Goal: Complete application form

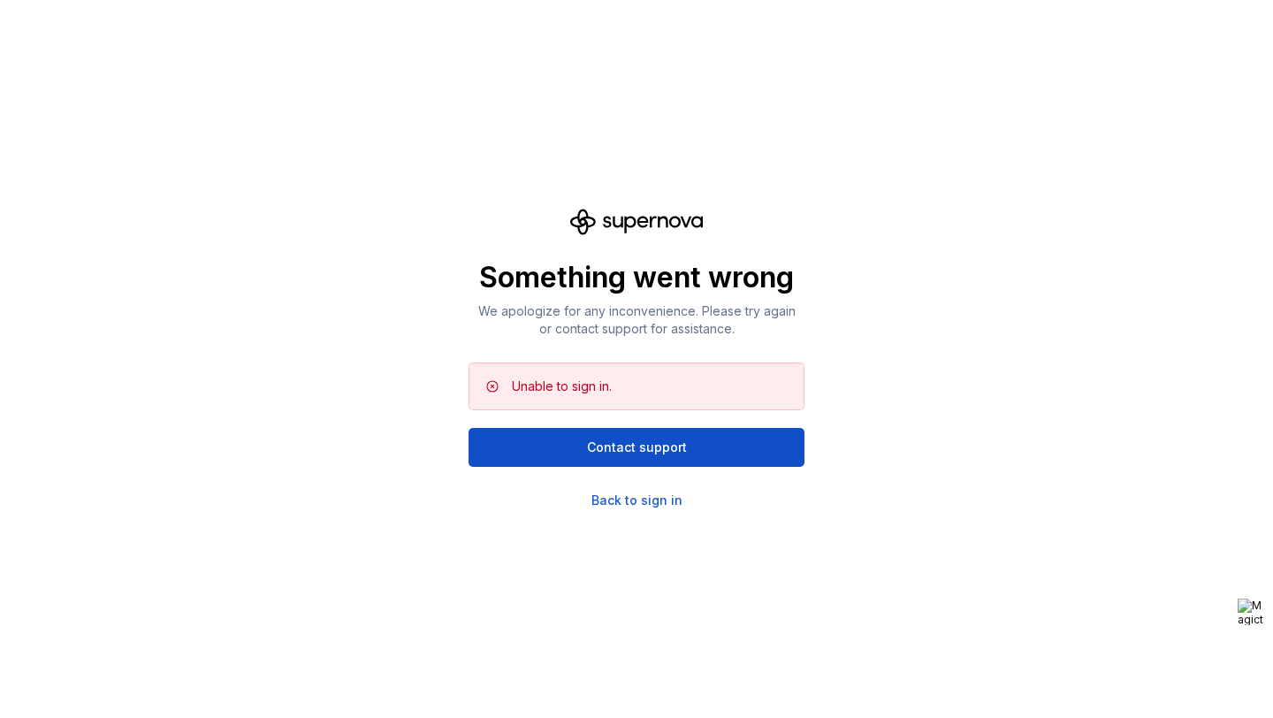
drag, startPoint x: 721, startPoint y: 220, endPoint x: 618, endPoint y: 220, distance: 102.6
click at [618, 220] on div "Something went wrong We apologize for any inconvenience. Please try again or co…" at bounding box center [637, 359] width 336 height 301
drag, startPoint x: 601, startPoint y: 220, endPoint x: 699, endPoint y: 220, distance: 97.3
click at [699, 220] on icon at bounding box center [636, 222] width 133 height 27
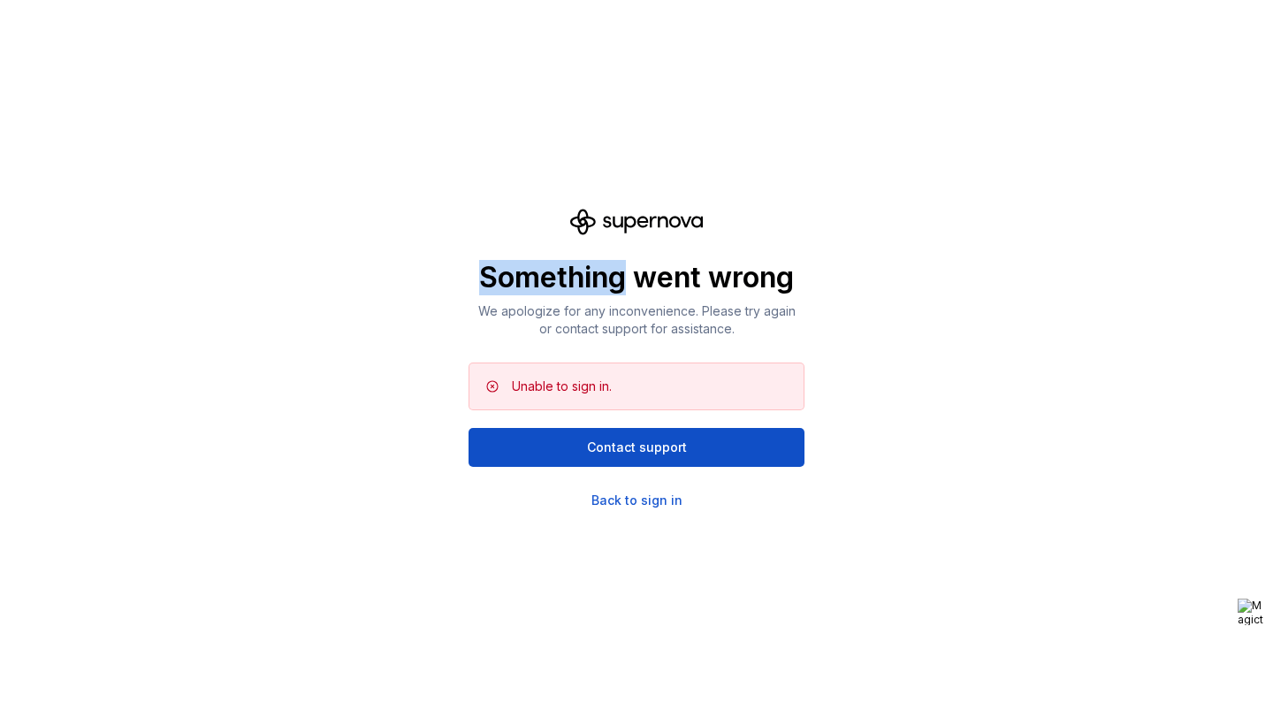
click at [699, 220] on icon at bounding box center [636, 222] width 133 height 27
click at [626, 340] on div "Something went wrong We apologize for any inconvenience. Please try again or co…" at bounding box center [637, 359] width 336 height 301
click at [611, 504] on div "Back to sign in" at bounding box center [637, 501] width 91 height 18
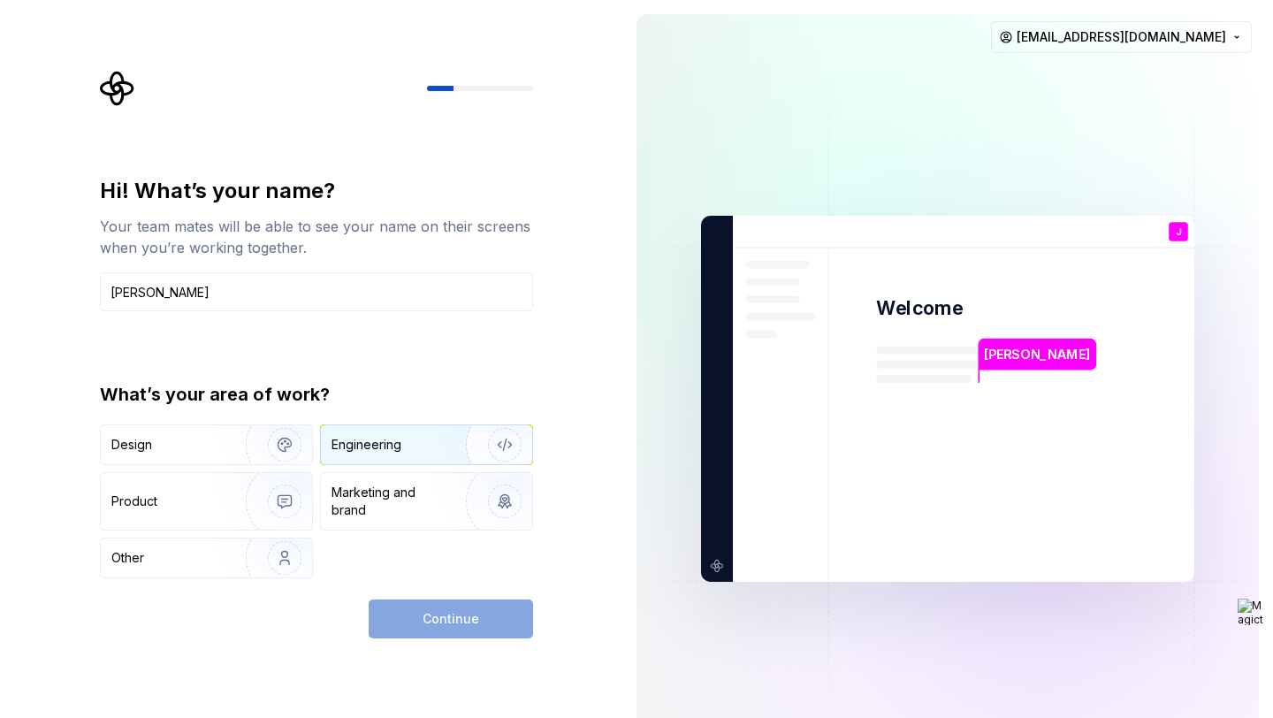
type input "[PERSON_NAME]"
click at [447, 454] on img "button" at bounding box center [493, 445] width 113 height 118
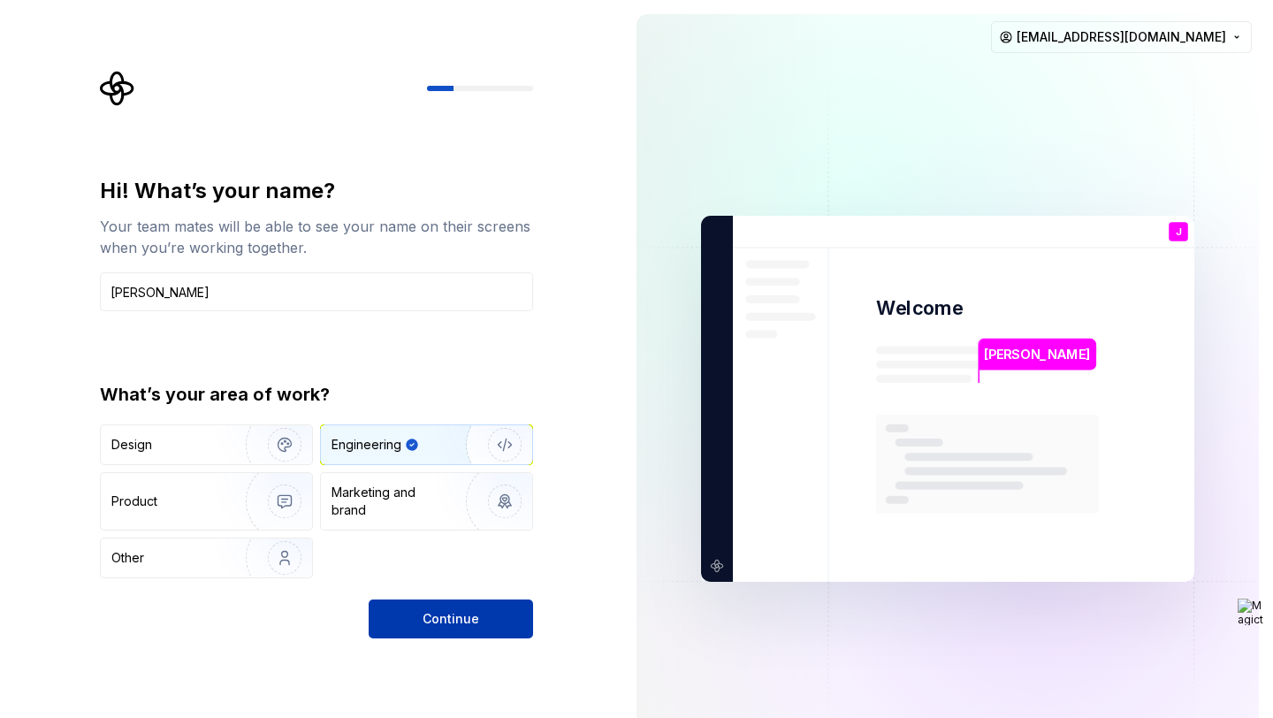
click at [459, 623] on span "Continue" at bounding box center [451, 619] width 57 height 18
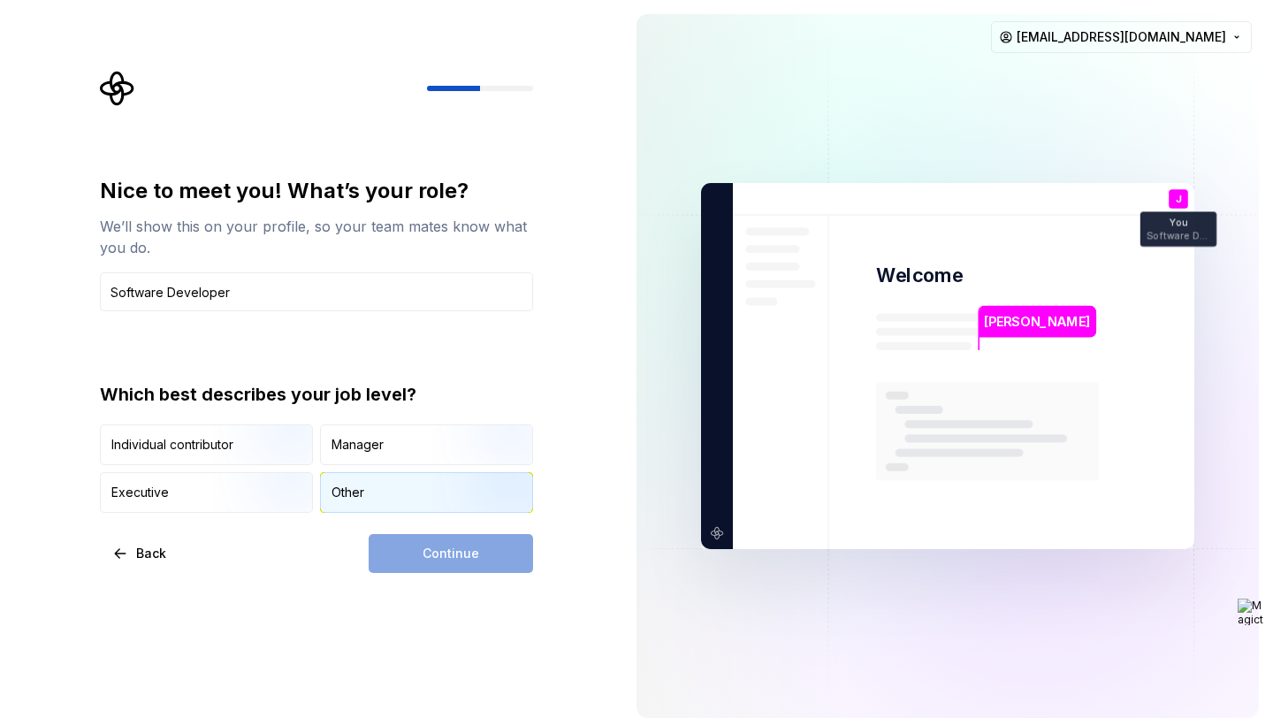
type input "Software Developer"
click at [341, 488] on div "Other" at bounding box center [348, 493] width 33 height 18
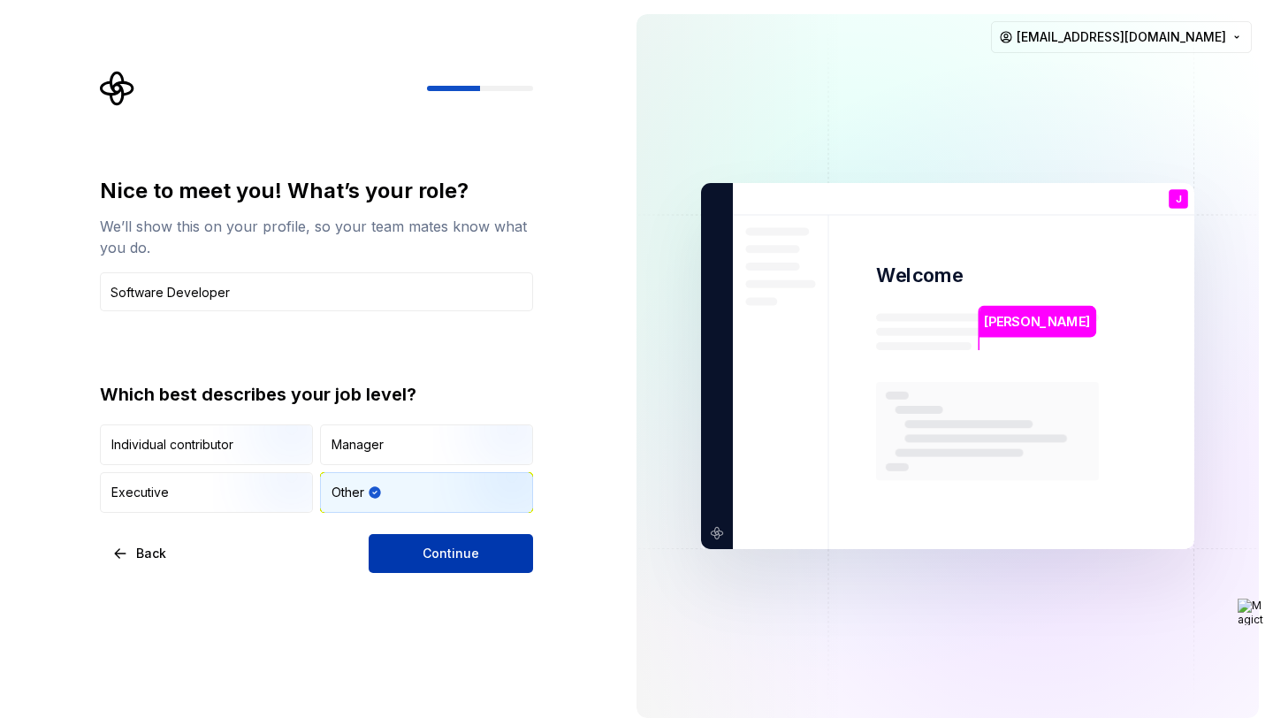
click at [430, 548] on span "Continue" at bounding box center [451, 554] width 57 height 18
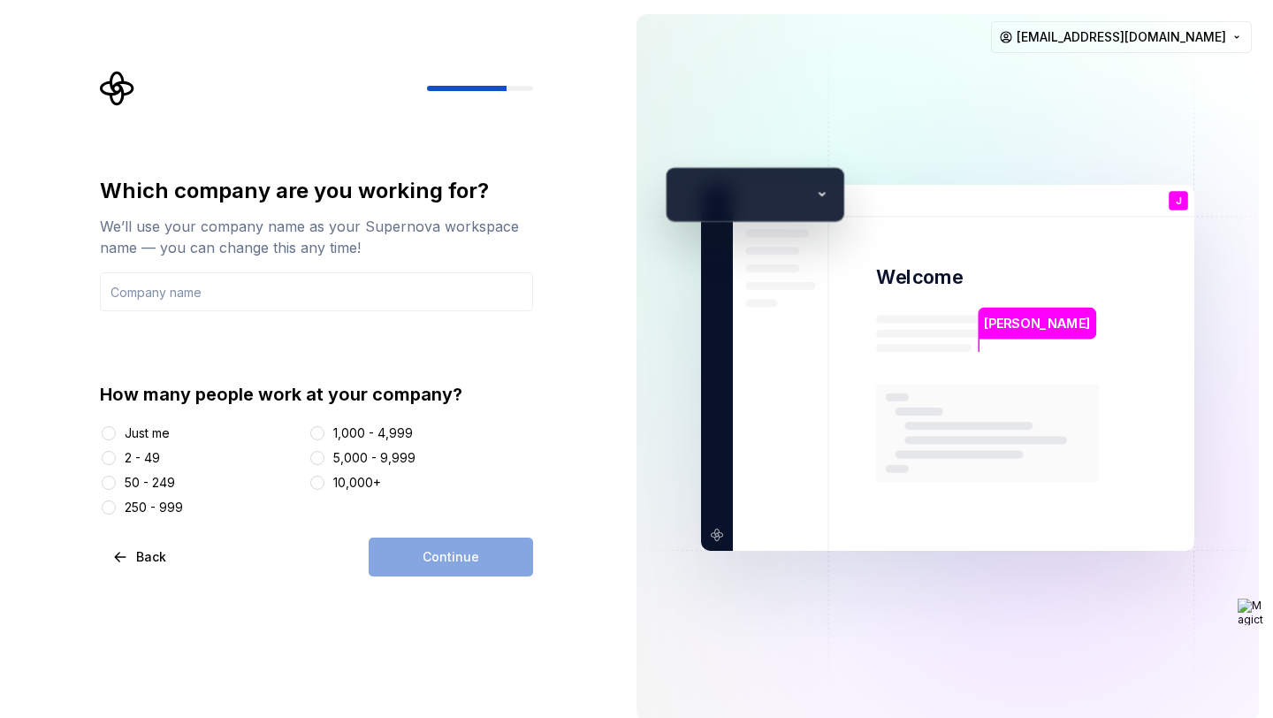
click at [122, 461] on div "2 - 49" at bounding box center [201, 458] width 202 height 18
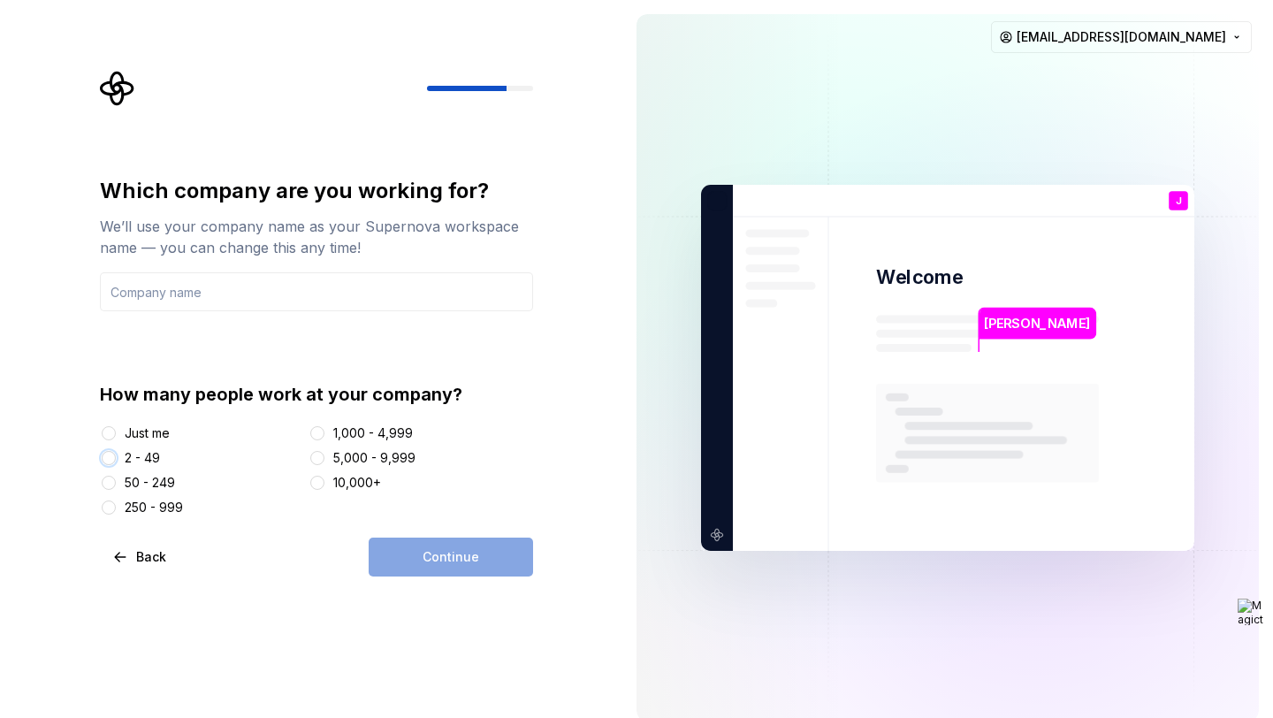
click at [111, 454] on button "2 - 49" at bounding box center [109, 458] width 14 height 14
click at [258, 300] on input "text" at bounding box center [316, 291] width 433 height 39
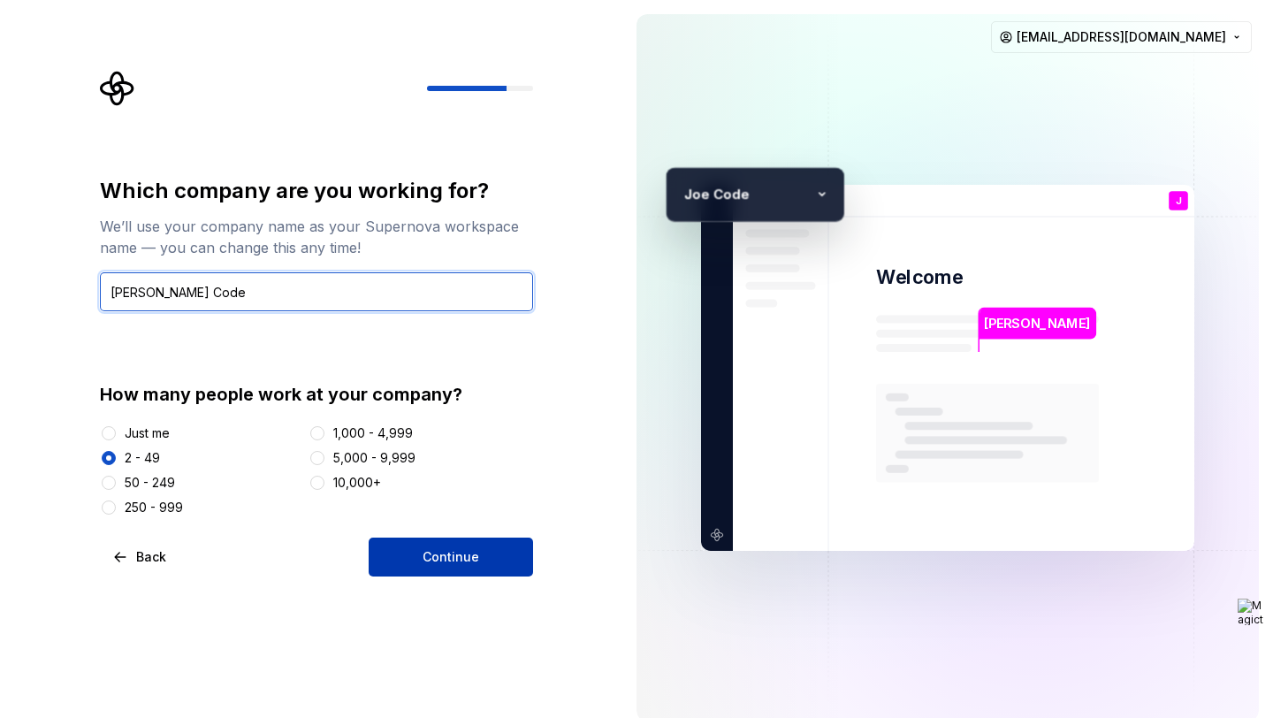
type input "[PERSON_NAME] Code"
click at [435, 554] on span "Continue" at bounding box center [451, 557] width 57 height 18
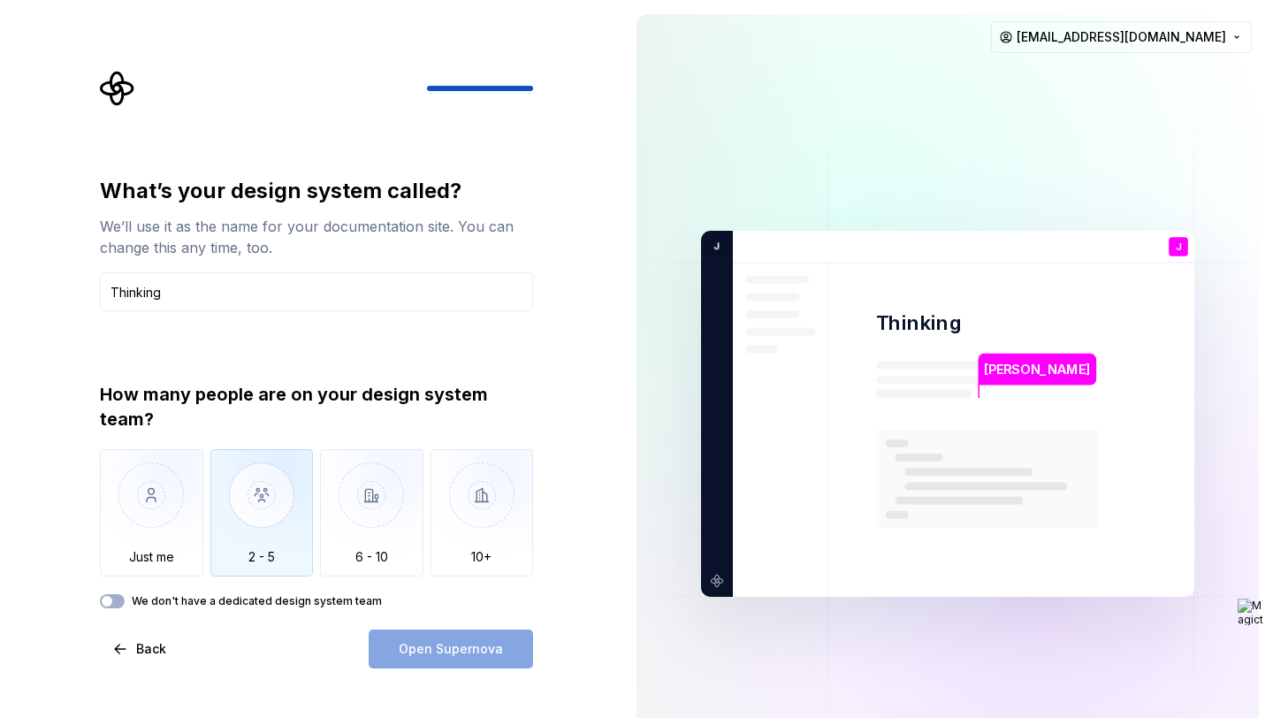
type input "Thinking"
click at [241, 507] on img "button" at bounding box center [261, 508] width 103 height 118
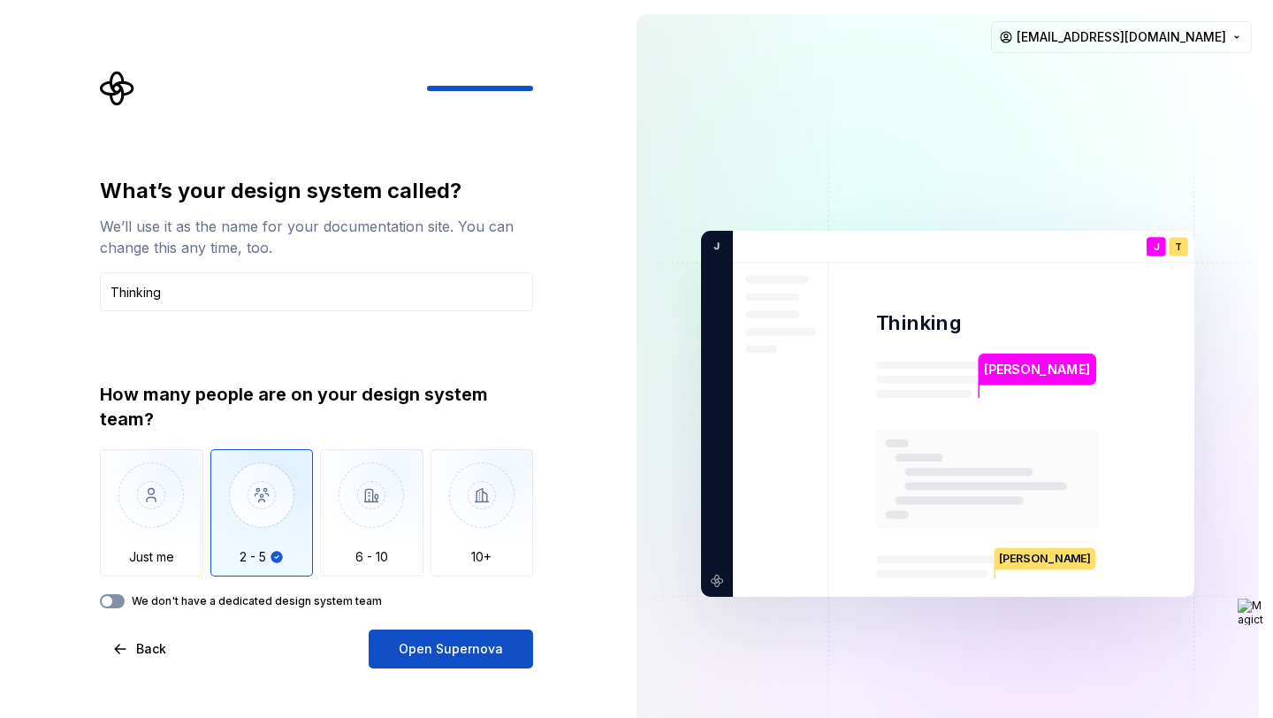
click at [118, 597] on button "We don't have a dedicated design system team" at bounding box center [112, 601] width 25 height 14
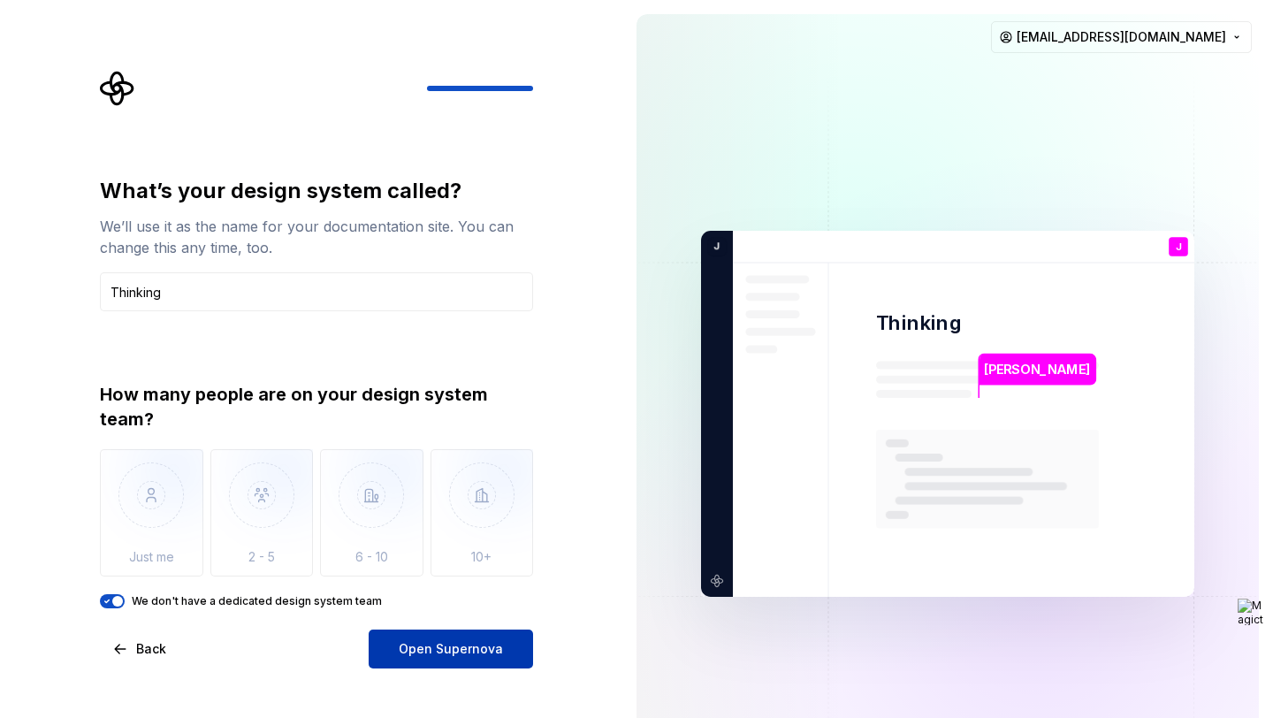
click at [444, 659] on button "Open Supernova" at bounding box center [451, 649] width 164 height 39
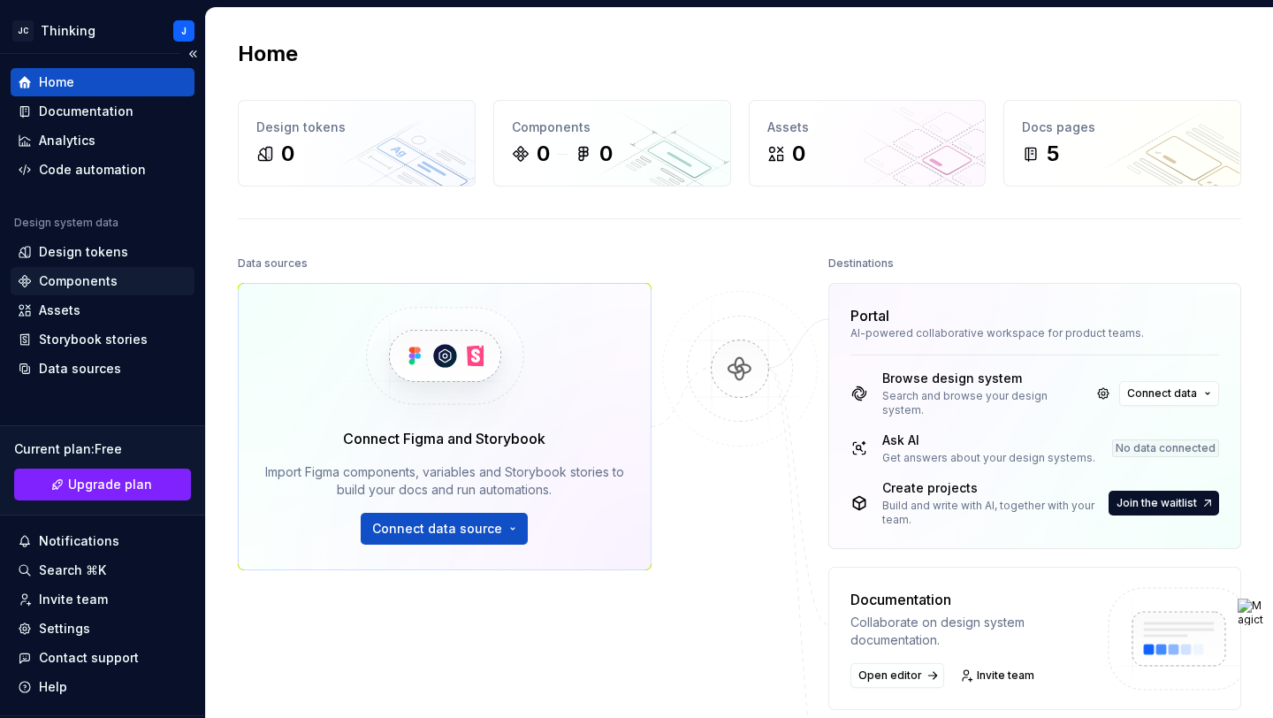
click at [87, 287] on div "Components" at bounding box center [78, 281] width 79 height 18
